Goal: Task Accomplishment & Management: Use online tool/utility

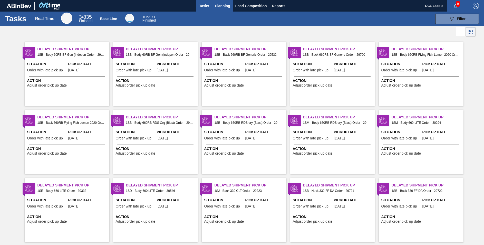
click at [220, 4] on span "Planning" at bounding box center [222, 6] width 15 height 6
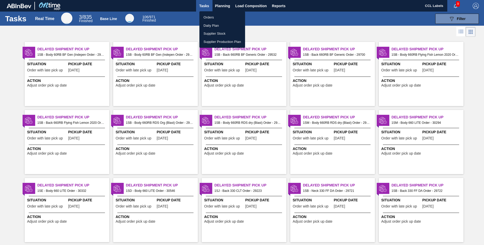
click at [211, 17] on li "Orders" at bounding box center [222, 17] width 46 height 8
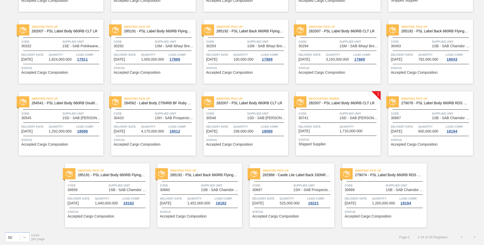
scroll to position [315, 0]
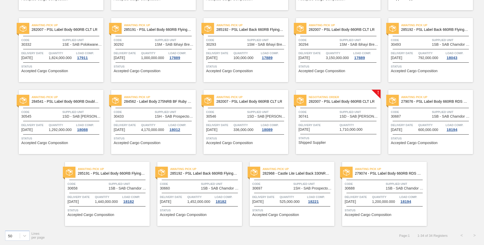
click at [361, 101] on span "282007 - PSL Label Body 660RB CLT LR" at bounding box center [343, 102] width 68 height 4
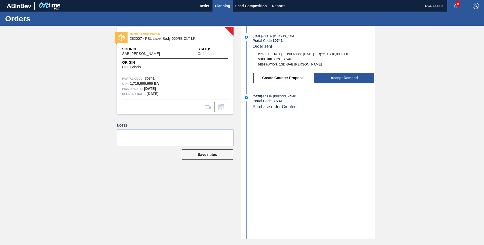
click at [222, 4] on span "Planning" at bounding box center [222, 6] width 15 height 6
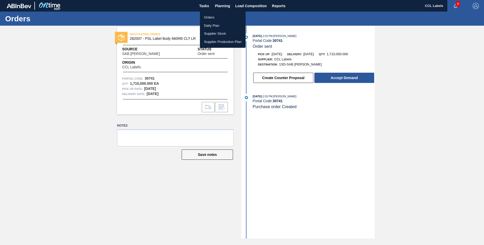
click at [207, 18] on li "Orders" at bounding box center [223, 17] width 46 height 8
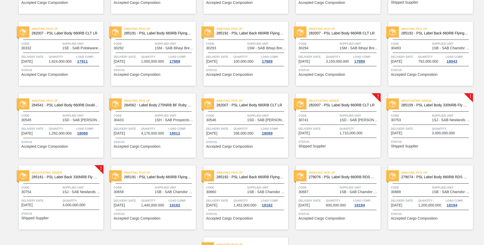
scroll to position [334, 0]
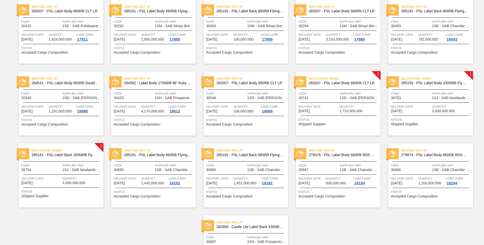
click at [441, 80] on span "Negotiating Order" at bounding box center [437, 78] width 72 height 5
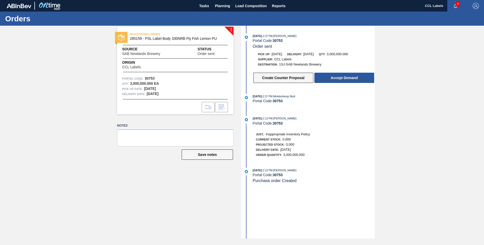
click at [273, 79] on button "Create Counter Proposal" at bounding box center [283, 78] width 60 height 10
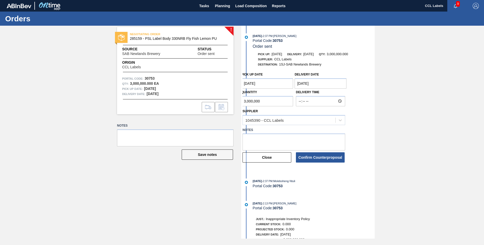
drag, startPoint x: 260, startPoint y: 102, endPoint x: 190, endPoint y: 99, distance: 70.4
click at [190, 99] on div "! NEGOTIATING ORDER 285159 - PSL Label Body 330NRB Fly Fish Lemon PU Source SAB…" at bounding box center [242, 132] width 484 height 213
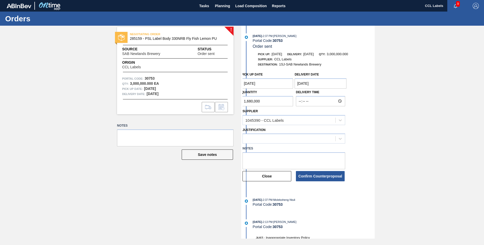
type input "1,680,000"
click at [258, 155] on textarea at bounding box center [293, 160] width 103 height 17
type textarea "Current SOH"
click at [338, 140] on icon at bounding box center [340, 138] width 5 height 5
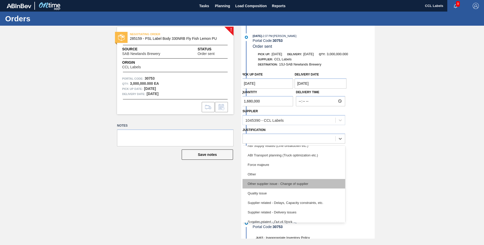
scroll to position [96, 0]
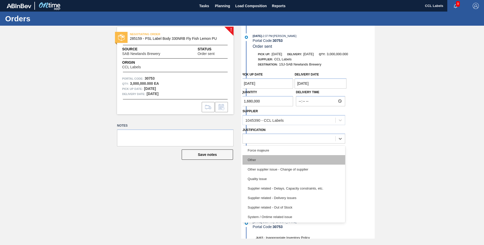
click at [277, 159] on div "Other" at bounding box center [293, 159] width 103 height 9
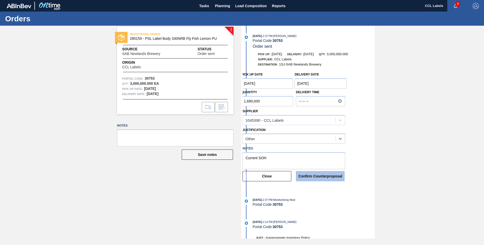
click at [332, 176] on button "Confirm Counterproposal" at bounding box center [320, 176] width 49 height 10
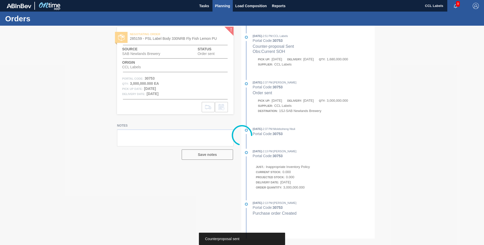
click at [223, 5] on span "Planning" at bounding box center [222, 6] width 15 height 6
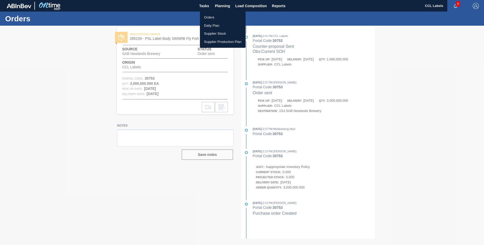
click at [209, 18] on li "Orders" at bounding box center [223, 17] width 46 height 8
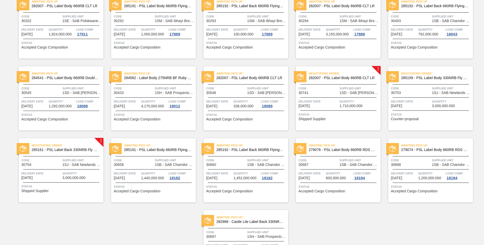
scroll to position [359, 0]
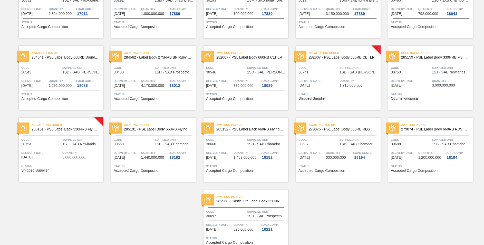
click at [63, 127] on span "Negotiating Order" at bounding box center [68, 124] width 72 height 5
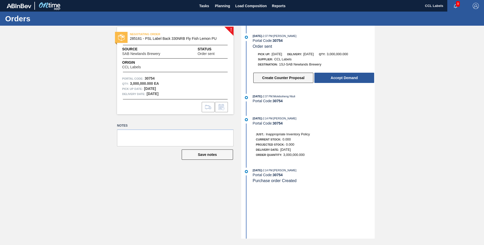
click at [271, 77] on button "Create Counter Proposal" at bounding box center [283, 78] width 60 height 10
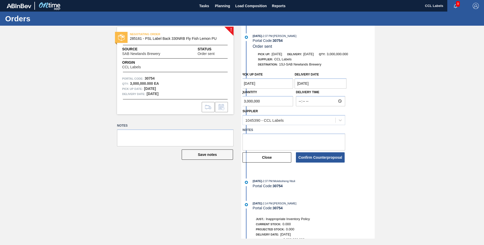
drag, startPoint x: 252, startPoint y: 101, endPoint x: 163, endPoint y: 100, distance: 88.5
click at [163, 100] on div "! NEGOTIATING ORDER 285161 - PSL Label Back 330NRB Fly Fish Lemon PU Source SAB…" at bounding box center [242, 132] width 484 height 213
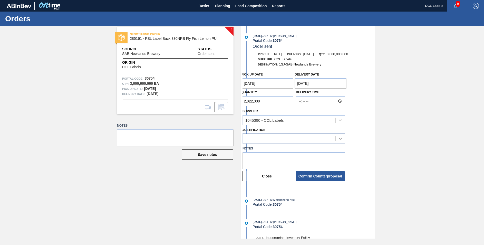
type input "2,022,000"
click at [343, 138] on div at bounding box center [340, 138] width 9 height 9
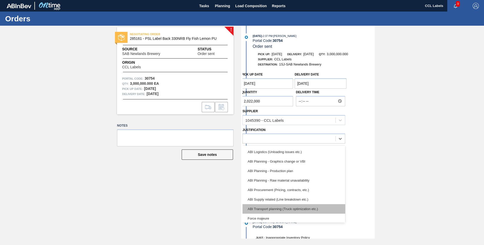
scroll to position [51, 0]
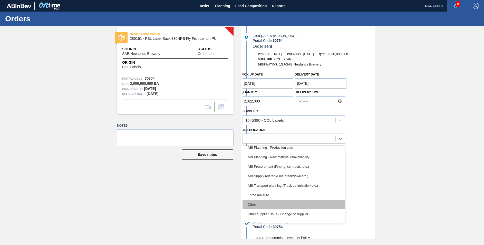
click at [266, 202] on div "Other" at bounding box center [293, 204] width 103 height 9
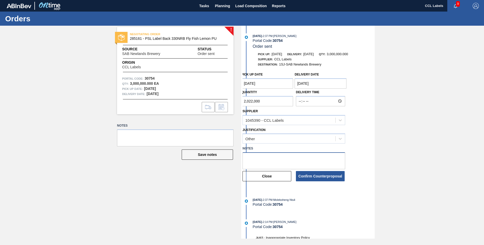
click at [271, 158] on textarea at bounding box center [293, 160] width 103 height 17
type textarea "c"
type textarea "Current SOH"
click at [326, 180] on button "Confirm Counterproposal" at bounding box center [320, 176] width 49 height 10
click at [326, 177] on div "Confirm Counterproposal" at bounding box center [320, 175] width 53 height 11
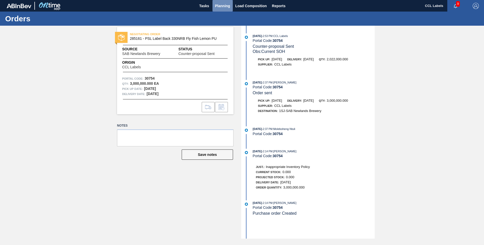
click at [224, 3] on span "Planning" at bounding box center [222, 6] width 15 height 6
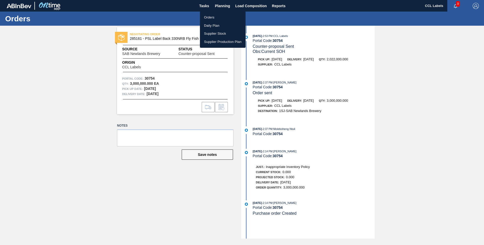
drag, startPoint x: 211, startPoint y: 18, endPoint x: 283, endPoint y: 64, distance: 84.6
click at [211, 18] on li "Orders" at bounding box center [223, 17] width 46 height 8
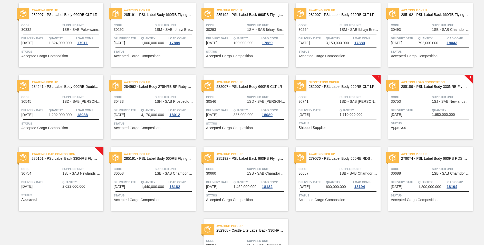
scroll to position [334, 0]
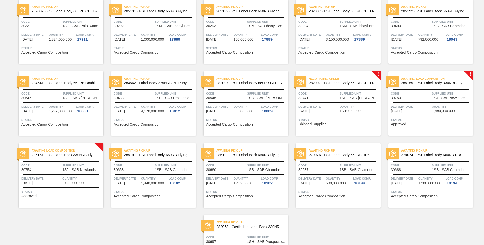
click at [434, 79] on span "Awaiting Load Composition" at bounding box center [437, 78] width 72 height 5
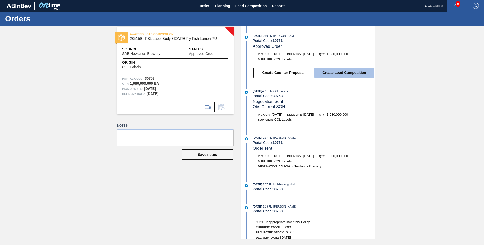
click at [352, 77] on button "Create Load Composition" at bounding box center [344, 72] width 60 height 10
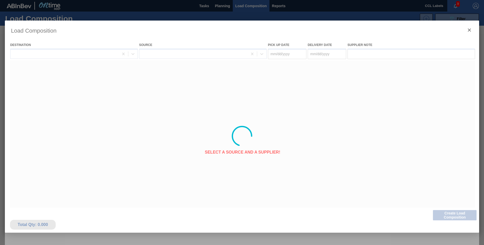
type Date "[DATE]"
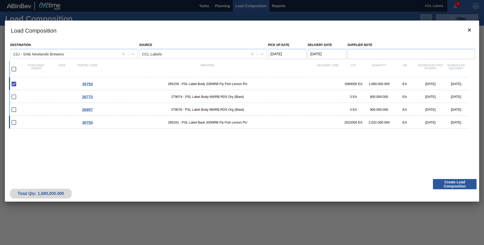
click at [17, 122] on input "checkbox" at bounding box center [13, 122] width 11 height 11
drag, startPoint x: 14, startPoint y: 119, endPoint x: 25, endPoint y: 118, distance: 11.1
click at [14, 119] on input "checkbox" at bounding box center [13, 122] width 11 height 11
checkbox input "false"
drag, startPoint x: 16, startPoint y: 69, endPoint x: 19, endPoint y: 104, distance: 35.8
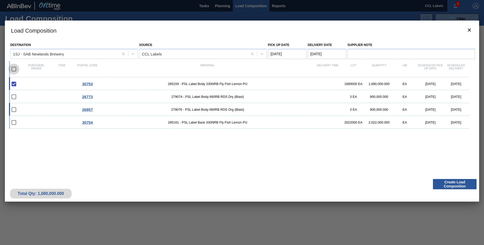
click at [16, 69] on input "checkbox" at bounding box center [13, 69] width 11 height 11
checkbox input "true"
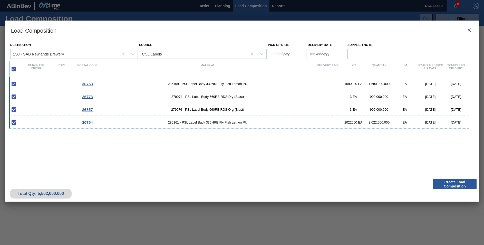
click at [322, 55] on Date "Delivery Date" at bounding box center [327, 54] width 38 height 10
click at [328, 147] on div "30753 285159 - PSL Label Body 330NRB Fly Fish Lemon PU 1680000 EA 1,680,000.000…" at bounding box center [241, 123] width 464 height 93
drag, startPoint x: 311, startPoint y: 52, endPoint x: 317, endPoint y: 55, distance: 6.6
click at [310, 52] on Date "Delivery Date" at bounding box center [327, 54] width 38 height 10
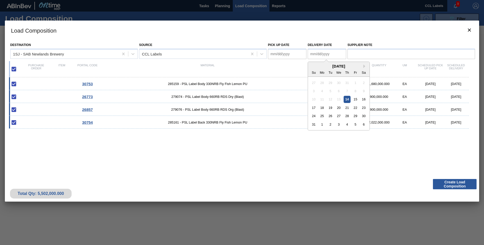
click at [313, 55] on Date "Delivery Date" at bounding box center [327, 54] width 38 height 10
click at [325, 109] on div "18" at bounding box center [322, 107] width 7 height 7
type Date "[DATE]"
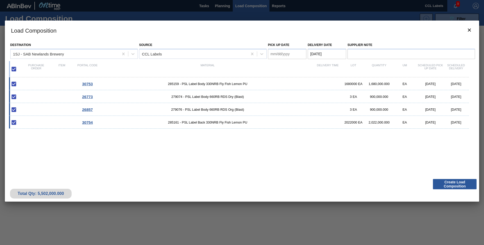
click at [274, 55] on Date "Pick up Date" at bounding box center [287, 54] width 38 height 10
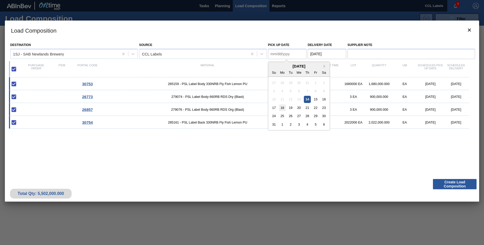
click at [284, 108] on div "18" at bounding box center [282, 107] width 7 height 7
type Date "[DATE]"
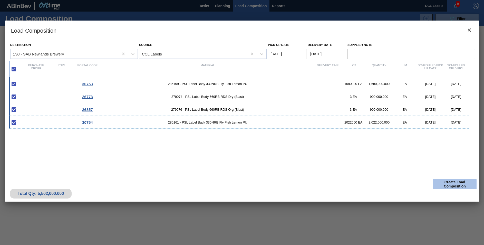
click at [441, 185] on button "Create Load Composition" at bounding box center [455, 184] width 44 height 10
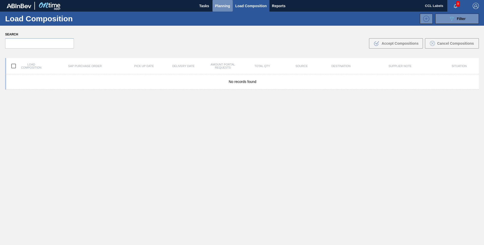
click at [213, 4] on button "Planning" at bounding box center [222, 6] width 20 height 12
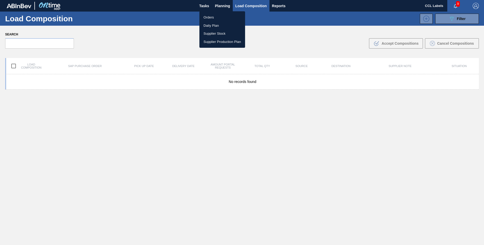
drag, startPoint x: 211, startPoint y: 17, endPoint x: 294, endPoint y: 85, distance: 107.2
click at [211, 17] on li "Orders" at bounding box center [222, 17] width 46 height 8
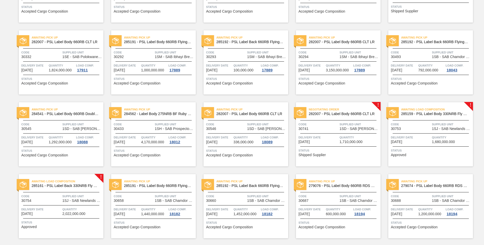
scroll to position [308, 0]
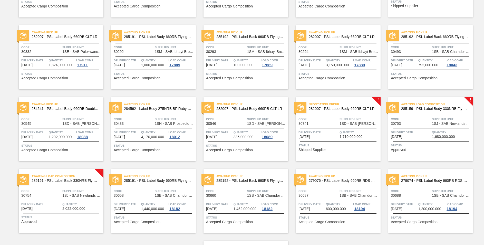
click at [425, 108] on span "285159 - PSL Label Body 330NRB Fly Fish Lemon PU" at bounding box center [435, 109] width 68 height 4
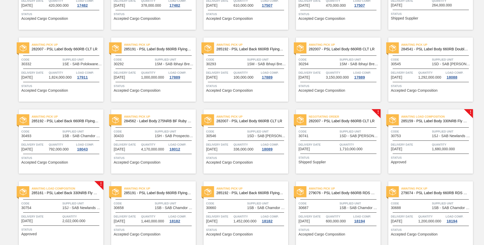
scroll to position [308, 0]
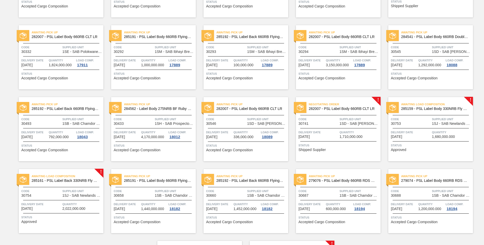
click at [78, 183] on div "Awaiting Load Composition 285161 - PSL Label Back 330NRB Fly Fish Lemon PU" at bounding box center [61, 179] width 85 height 12
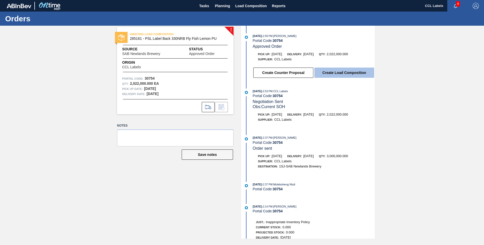
click at [333, 74] on button "Create Load Composition" at bounding box center [344, 72] width 60 height 10
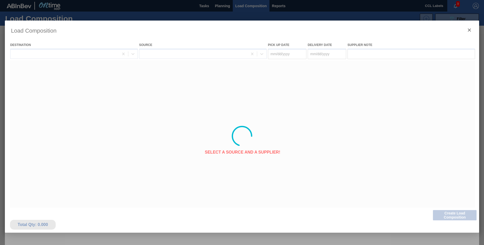
type Date "[DATE]"
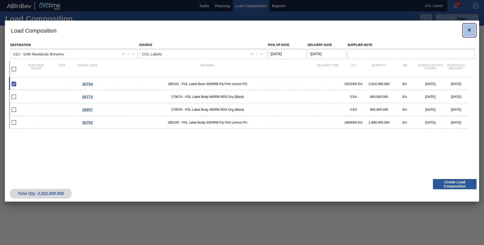
click at [472, 29] on icon "botão de ícone" at bounding box center [469, 30] width 6 height 6
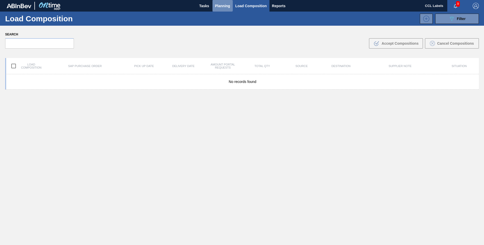
click at [216, 6] on span "Planning" at bounding box center [222, 6] width 15 height 6
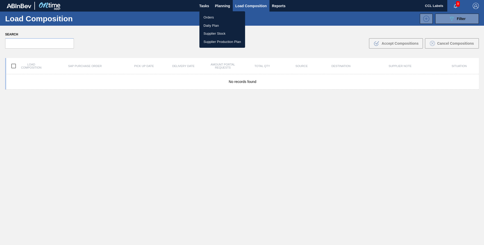
drag, startPoint x: 219, startPoint y: 15, endPoint x: 235, endPoint y: 38, distance: 27.8
click at [219, 15] on li "Orders" at bounding box center [222, 17] width 46 height 8
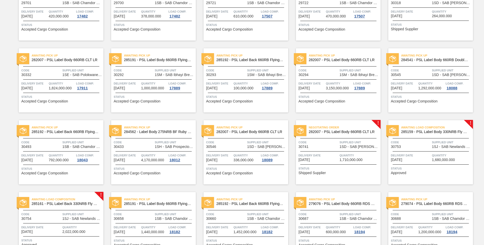
scroll to position [334, 0]
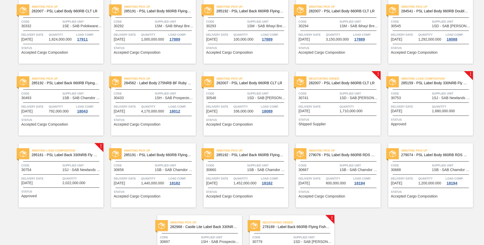
click at [429, 83] on span "285159 - PSL Label Body 330NRB Fly Fish Lemon PU" at bounding box center [435, 83] width 68 height 4
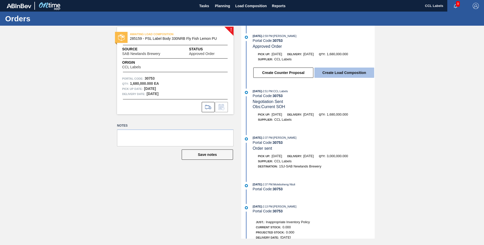
click at [326, 74] on button "Create Load Composition" at bounding box center [344, 72] width 60 height 10
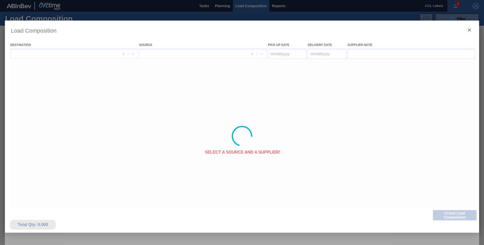
type Date "[DATE]"
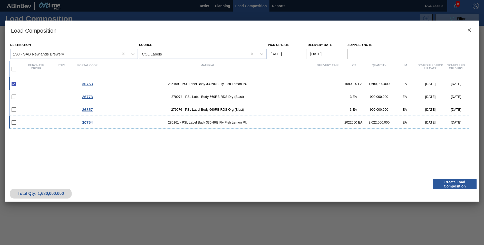
click at [12, 124] on input "checkbox" at bounding box center [13, 122] width 11 height 11
click at [14, 124] on input "checkbox" at bounding box center [13, 122] width 11 height 11
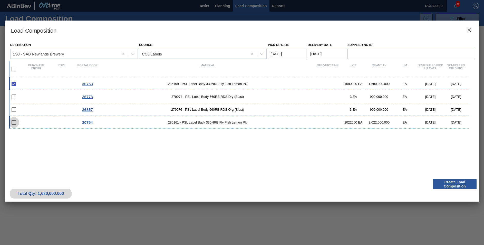
click at [14, 124] on input "checkbox" at bounding box center [13, 122] width 11 height 11
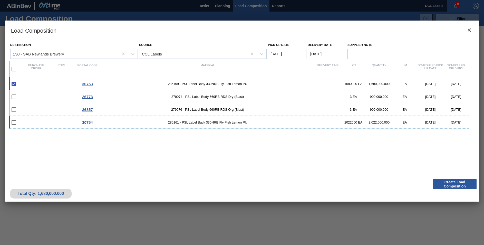
click at [14, 124] on input "checkbox" at bounding box center [13, 122] width 11 height 11
checkbox input "false"
click at [13, 84] on input "checkbox" at bounding box center [13, 84] width 11 height 11
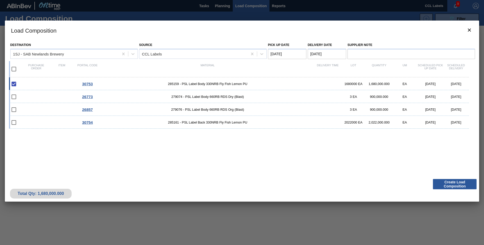
checkbox input "true"
click at [15, 67] on input "checkbox" at bounding box center [13, 69] width 11 height 11
checkbox input "true"
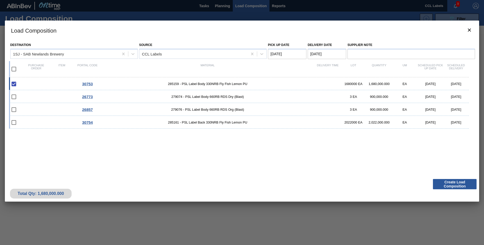
checkbox input "true"
click at [313, 52] on Date "Delivery Date" at bounding box center [327, 54] width 38 height 10
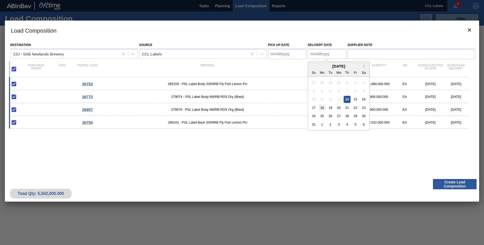
click at [324, 107] on div "18" at bounding box center [322, 107] width 7 height 7
type Date "[DATE]"
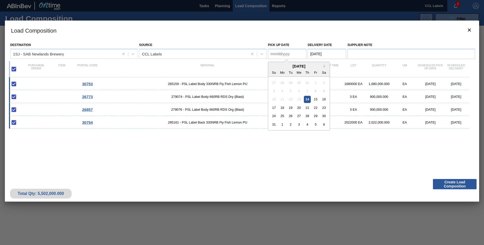
click at [274, 55] on Date "Pick up Date" at bounding box center [287, 54] width 38 height 10
click at [284, 106] on div "18" at bounding box center [282, 107] width 7 height 7
type Date "[DATE]"
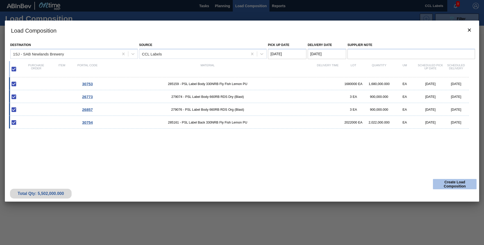
click at [453, 183] on button "Create Load Composition" at bounding box center [455, 184] width 44 height 10
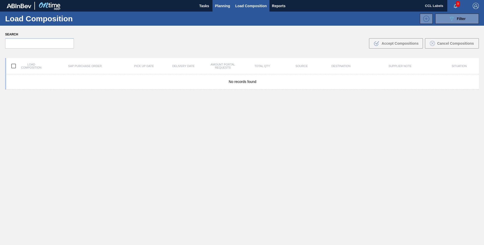
click at [221, 4] on span "Planning" at bounding box center [222, 6] width 15 height 6
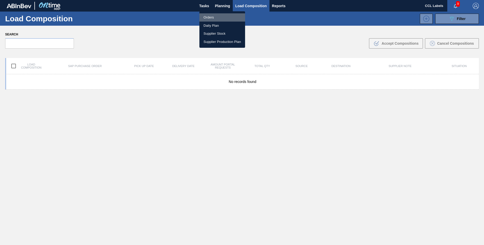
click at [209, 17] on li "Orders" at bounding box center [222, 17] width 46 height 8
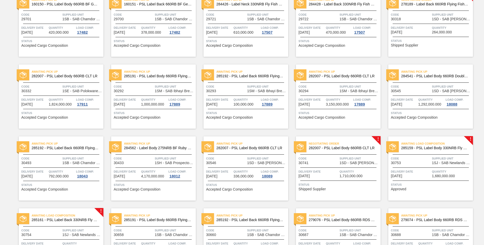
scroll to position [334, 0]
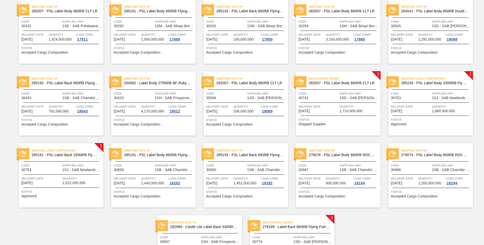
click at [76, 150] on span "Awaiting Load Composition" at bounding box center [68, 150] width 72 height 5
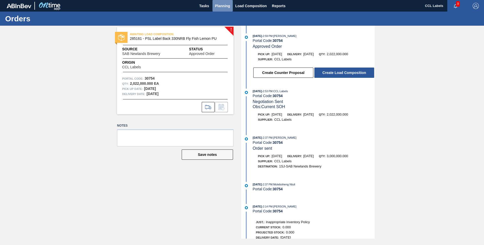
click at [222, 5] on span "Planning" at bounding box center [222, 6] width 15 height 6
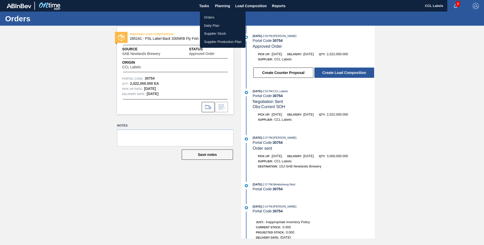
click at [350, 72] on div at bounding box center [242, 122] width 484 height 245
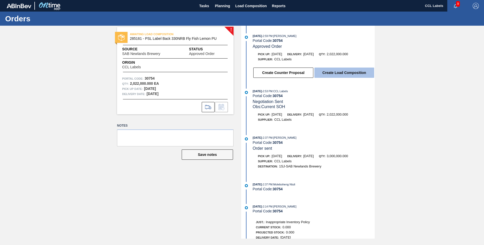
click at [348, 74] on button "Create Load Composition" at bounding box center [344, 72] width 60 height 10
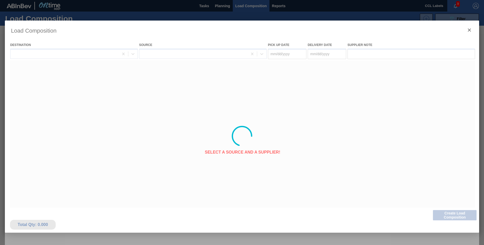
type Date "[DATE]"
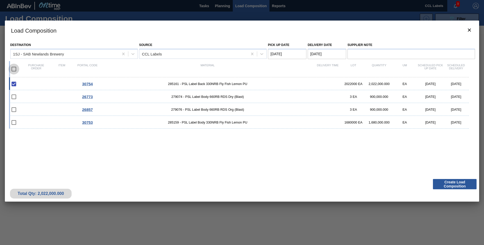
drag, startPoint x: 13, startPoint y: 70, endPoint x: 51, endPoint y: 91, distance: 43.7
click at [14, 70] on input "checkbox" at bounding box center [13, 69] width 11 height 11
checkbox input "true"
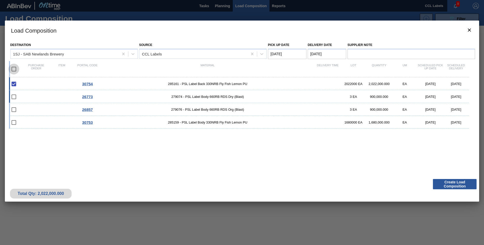
checkbox input "true"
click at [467, 28] on icon "botão de ícone" at bounding box center [469, 30] width 6 height 6
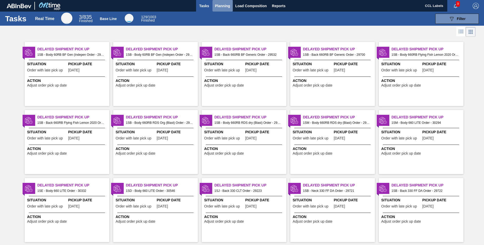
click at [220, 6] on span "Planning" at bounding box center [222, 6] width 15 height 6
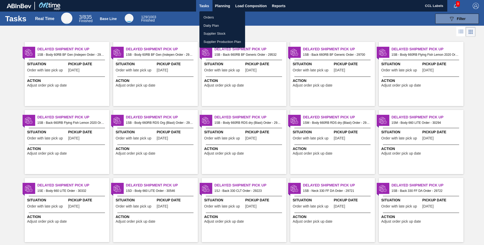
click at [424, 51] on div at bounding box center [242, 122] width 484 height 245
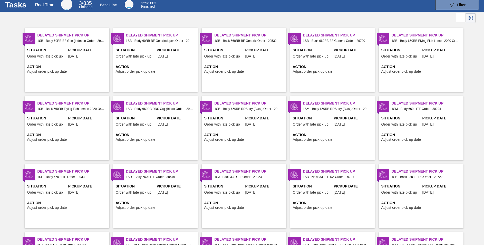
scroll to position [26, 0]
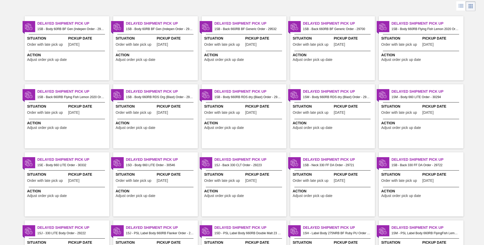
click at [72, 160] on span "Delayed Shipment Pick Up" at bounding box center [73, 159] width 72 height 5
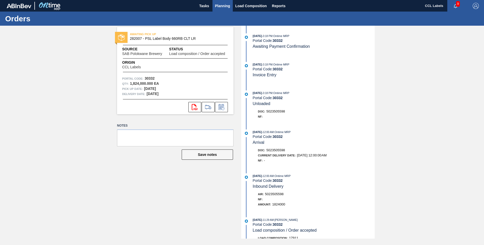
click at [219, 5] on span "Planning" at bounding box center [222, 6] width 15 height 6
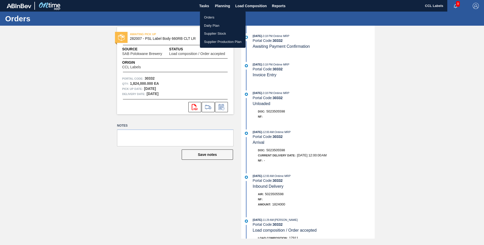
click at [210, 15] on li "Orders" at bounding box center [223, 17] width 46 height 8
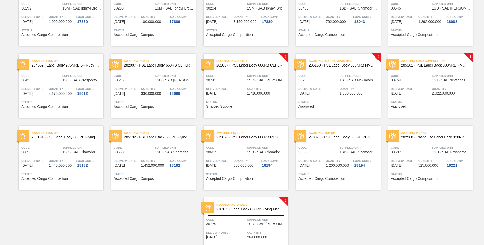
scroll to position [359, 0]
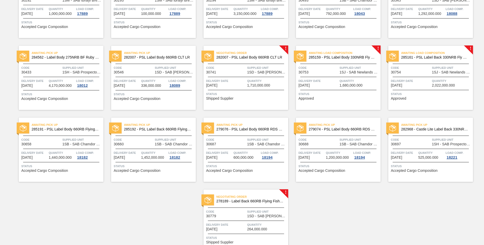
click at [458, 50] on div "Awaiting Load Composition 285161 - PSL Label Back 330NRB Fly Fish Lemon PU" at bounding box center [430, 54] width 85 height 9
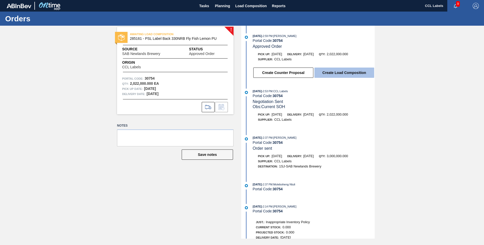
click at [341, 73] on button "Create Load Composition" at bounding box center [344, 72] width 60 height 10
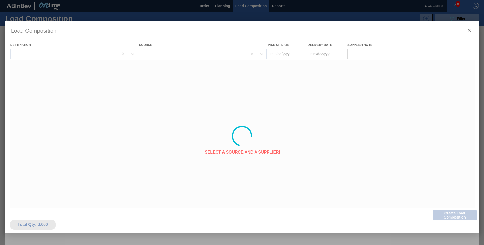
type Date "[DATE]"
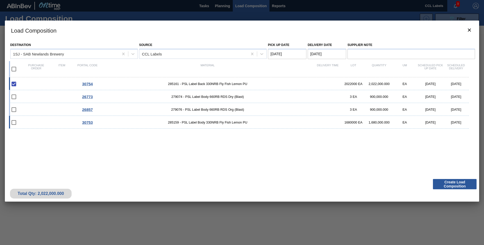
click at [13, 123] on input "checkbox" at bounding box center [13, 122] width 11 height 11
checkbox input "false"
click at [13, 66] on input "checkbox" at bounding box center [13, 69] width 11 height 11
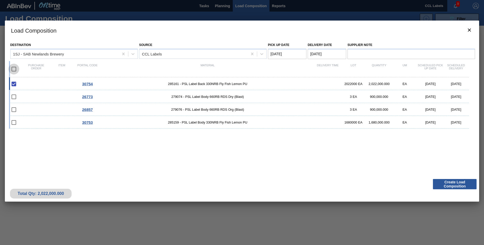
checkbox input "true"
click at [13, 109] on input "checkbox" at bounding box center [13, 109] width 11 height 11
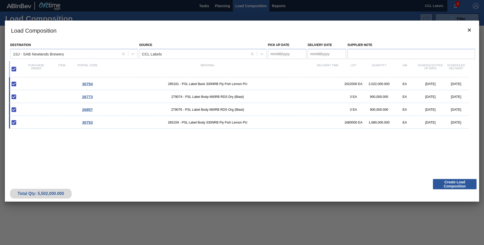
click at [14, 108] on input "checkbox" at bounding box center [13, 109] width 11 height 11
checkbox input "true"
click at [11, 97] on input "checkbox" at bounding box center [13, 96] width 11 height 11
click at [12, 96] on input "checkbox" at bounding box center [13, 96] width 11 height 11
checkbox input "true"
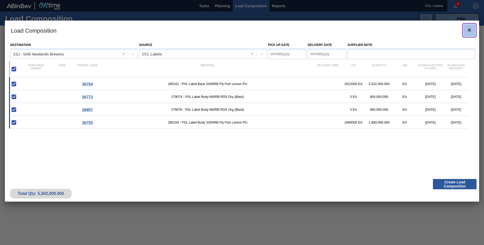
click at [468, 33] on span "botão de ícone" at bounding box center [469, 30] width 6 height 6
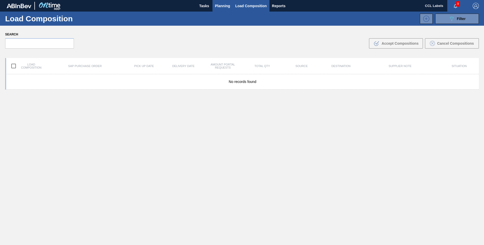
click at [224, 4] on span "Planning" at bounding box center [222, 6] width 15 height 6
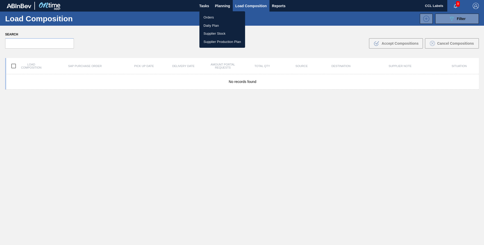
drag, startPoint x: 207, startPoint y: 15, endPoint x: 299, endPoint y: 88, distance: 116.8
click at [208, 15] on li "Orders" at bounding box center [222, 17] width 46 height 8
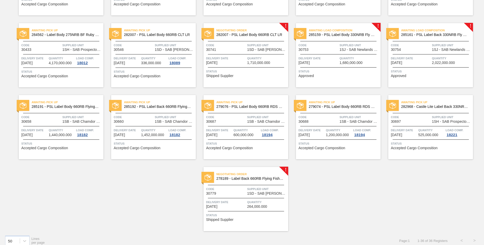
scroll to position [387, 0]
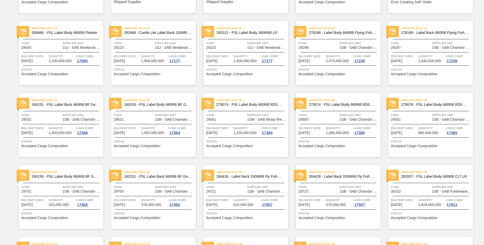
scroll to position [28, 0]
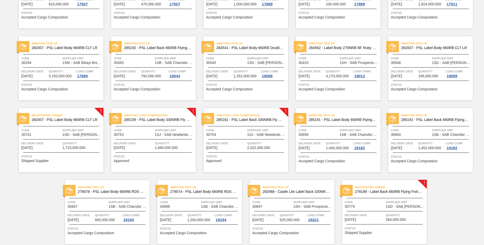
scroll to position [315, 0]
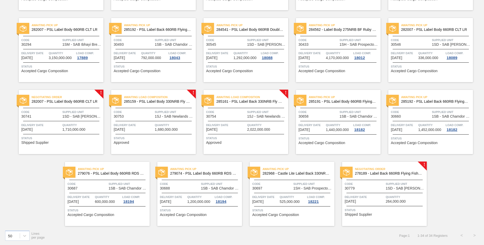
click at [262, 101] on span "285161 - PSL Label Back 330NRB Fly Fish Lemon PU" at bounding box center [250, 102] width 68 height 4
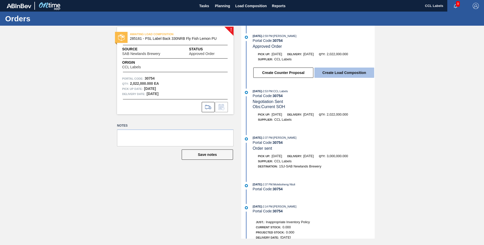
click at [331, 75] on button "Create Load Composition" at bounding box center [344, 72] width 60 height 10
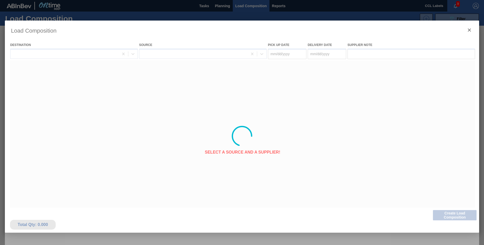
type Date "[DATE]"
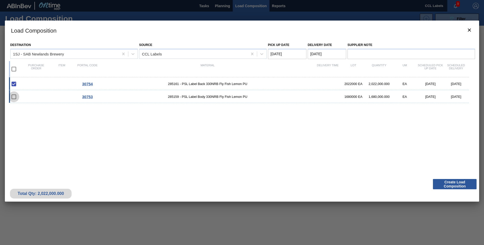
click at [13, 95] on input "checkbox" at bounding box center [13, 96] width 11 height 11
checkbox input "false"
click at [15, 68] on input "checkbox" at bounding box center [13, 69] width 11 height 11
checkbox input "true"
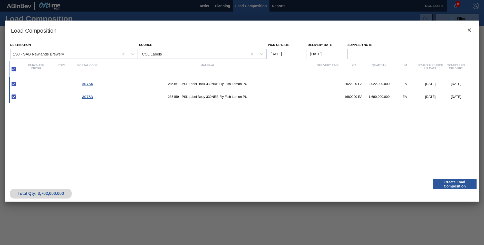
click at [319, 53] on Date "[DATE]" at bounding box center [327, 54] width 38 height 10
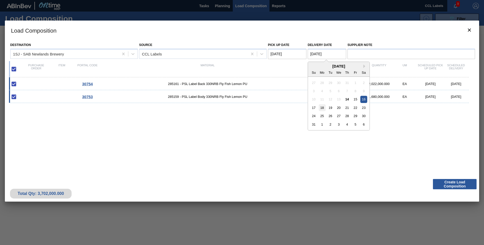
click at [321, 107] on div "18" at bounding box center [322, 107] width 7 height 7
type Date "[DATE]"
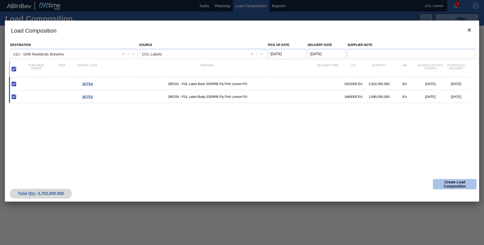
click at [460, 184] on button "Create Load Composition" at bounding box center [455, 184] width 44 height 10
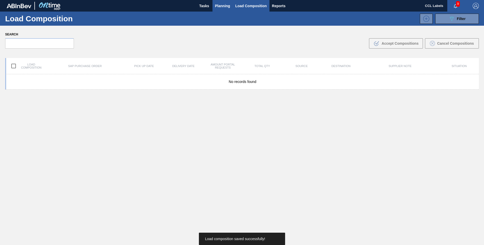
click at [219, 5] on span "Planning" at bounding box center [222, 6] width 15 height 6
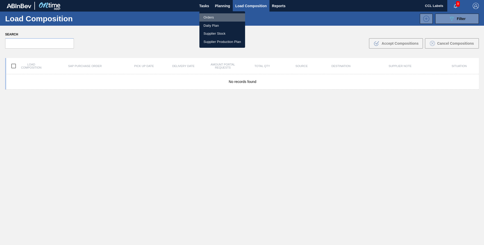
click at [212, 19] on li "Orders" at bounding box center [222, 17] width 46 height 8
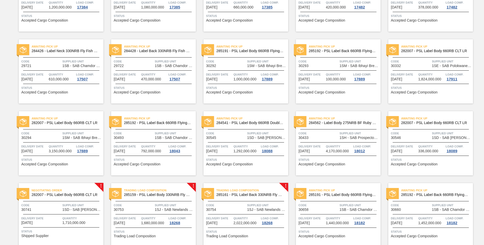
scroll to position [308, 0]
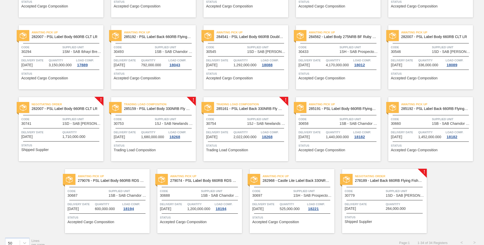
click at [166, 107] on span "285159 - PSL Label Body 330NRB Fly Fish Lemon PU" at bounding box center [158, 109] width 68 height 4
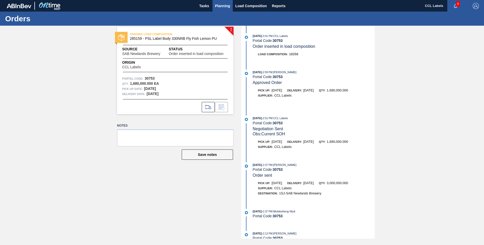
click at [217, 7] on span "Planning" at bounding box center [222, 6] width 15 height 6
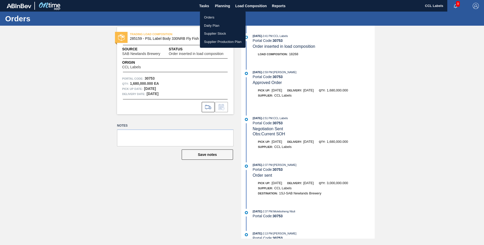
click at [212, 17] on li "Orders" at bounding box center [223, 17] width 46 height 8
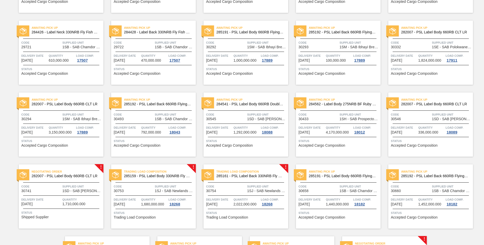
scroll to position [315, 0]
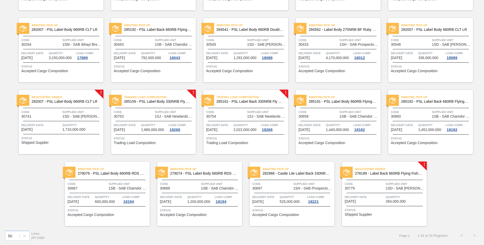
click at [254, 96] on span "Trading Load Composition" at bounding box center [252, 96] width 72 height 5
